Goal: Obtain resource: Obtain resource

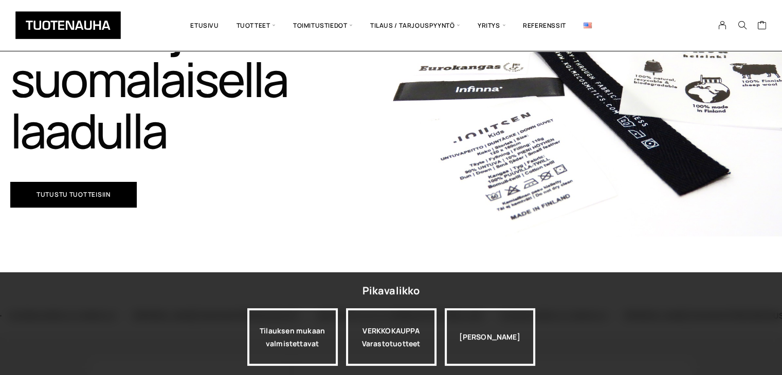
scroll to position [257, 0]
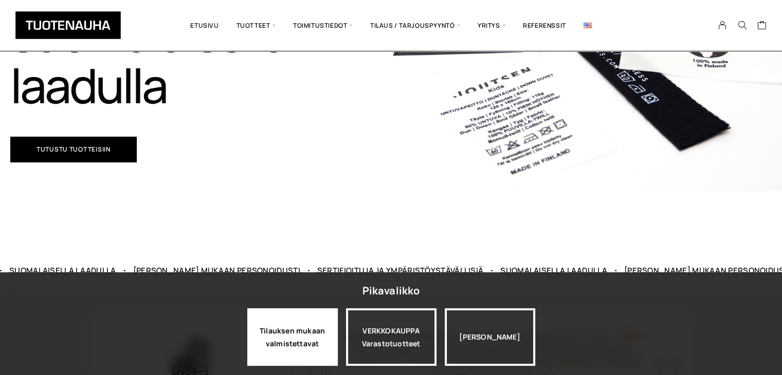
click at [293, 333] on div "Tilauksen mukaan valmistettavat" at bounding box center [292, 337] width 90 height 58
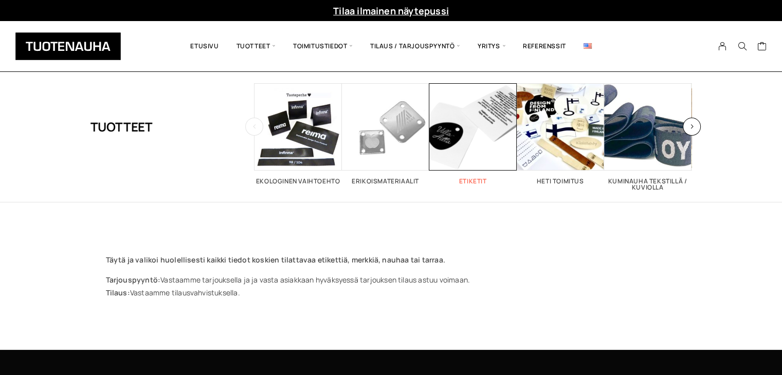
click at [484, 151] on span "Visit product category Etiketit" at bounding box center [472, 126] width 87 height 87
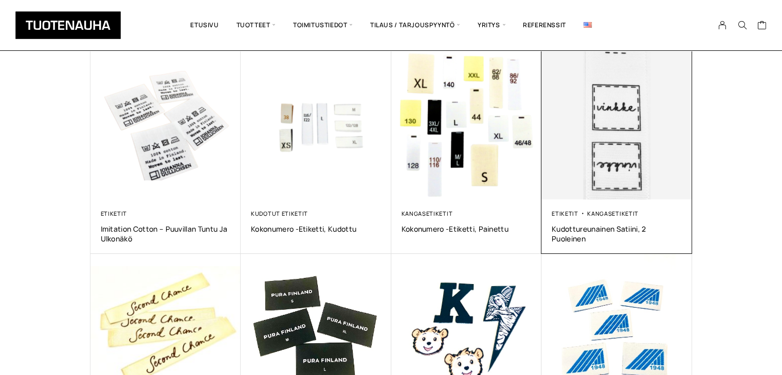
scroll to position [360, 0]
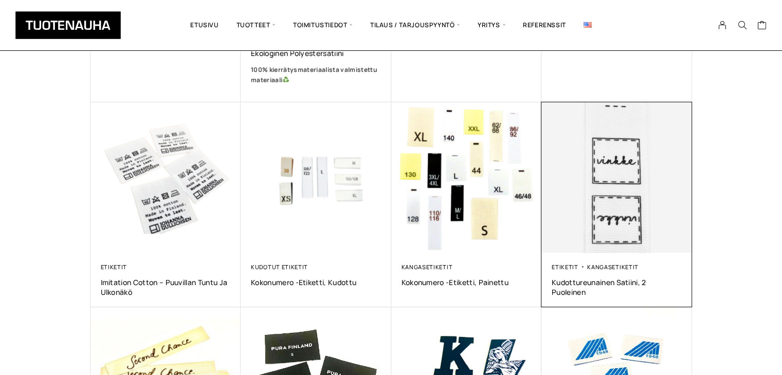
click at [619, 210] on img at bounding box center [617, 178] width 158 height 158
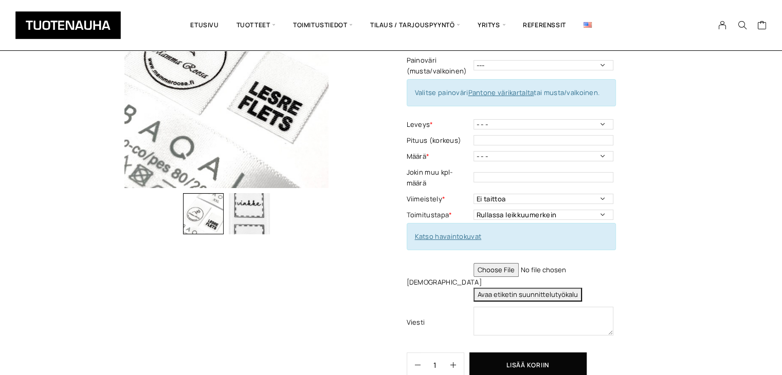
scroll to position [206, 0]
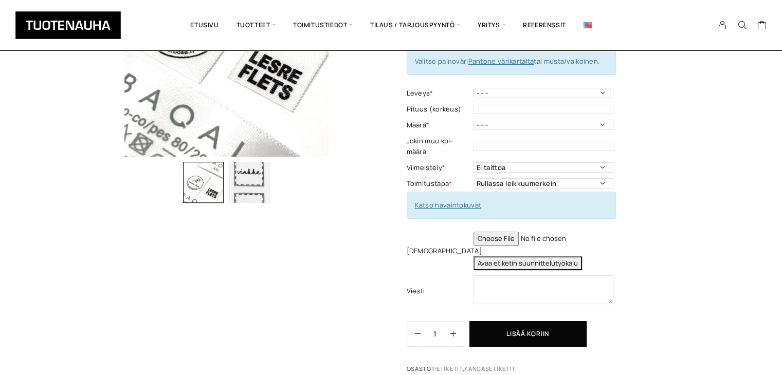
click at [448, 200] on link "Katso havaintokuvat" at bounding box center [448, 204] width 67 height 9
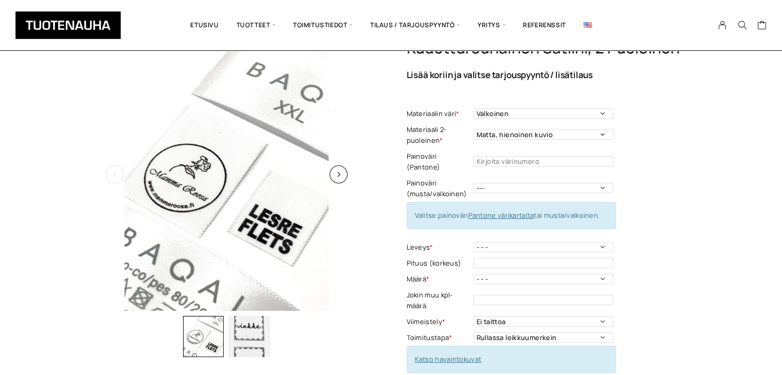
scroll to position [0, 0]
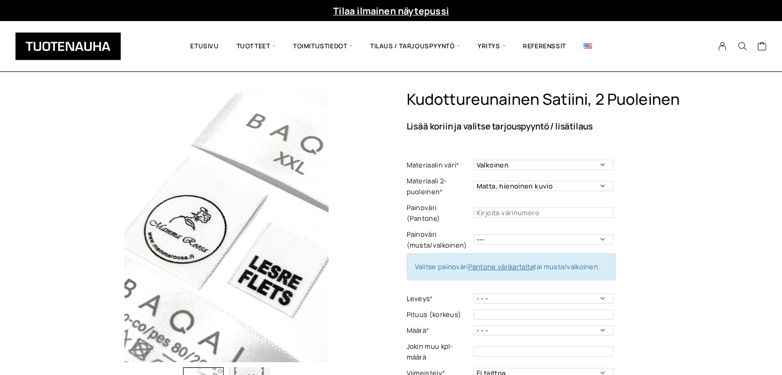
click at [405, 12] on link "Tilaa ilmainen näytepussi" at bounding box center [391, 11] width 116 height 12
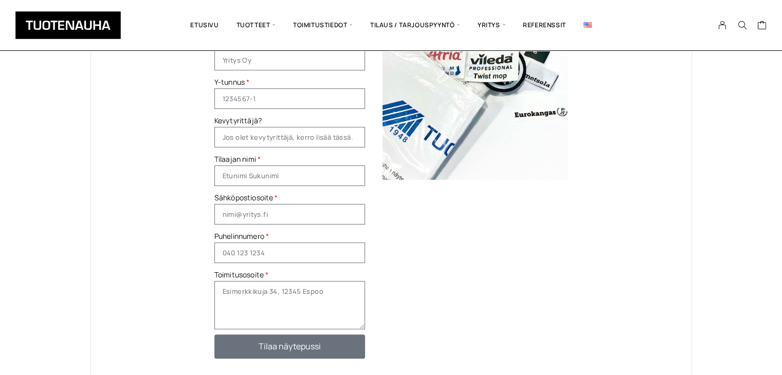
scroll to position [206, 0]
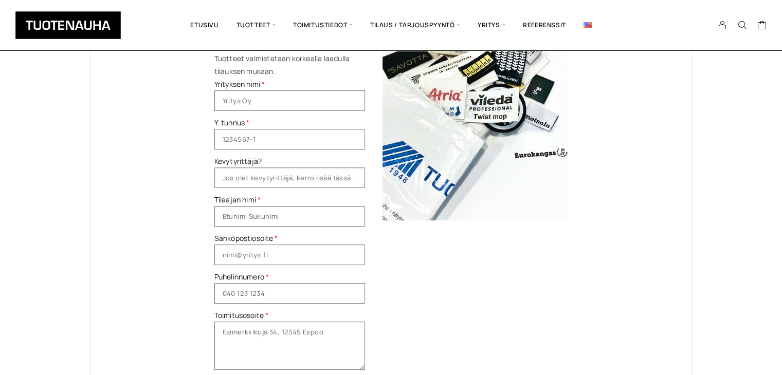
click at [267, 182] on input "Kevytyrittäjä?" at bounding box center [289, 178] width 151 height 21
type input "mmm"
drag, startPoint x: 247, startPoint y: 177, endPoint x: 210, endPoint y: 177, distance: 36.5
click at [210, 177] on div "Tilaa ilmainen näytepussi Tilaa veloituksetta tuotesuunnittelun tärkeä ja tarpe…" at bounding box center [391, 170] width 395 height 529
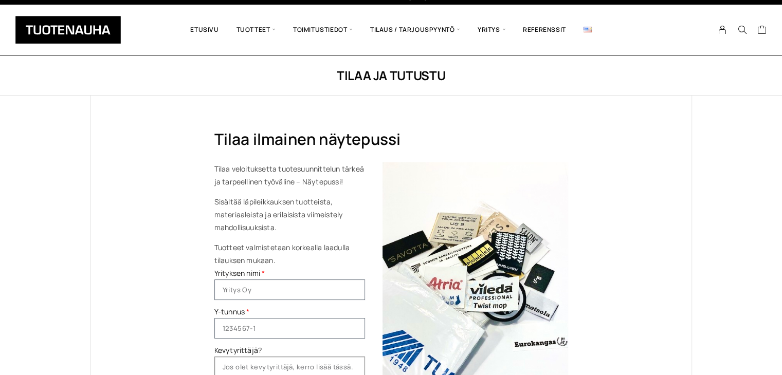
scroll to position [0, 0]
